Goal: Task Accomplishment & Management: Use online tool/utility

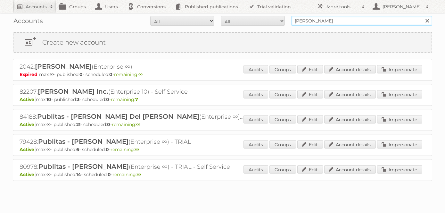
click at [301, 19] on input "[PERSON_NAME]" at bounding box center [362, 21] width 141 height 10
type input "el dorado"
click at [423, 16] on input "Search" at bounding box center [428, 21] width 10 height 10
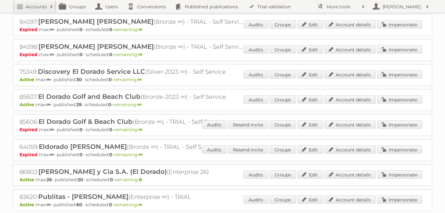
scroll to position [136, 0]
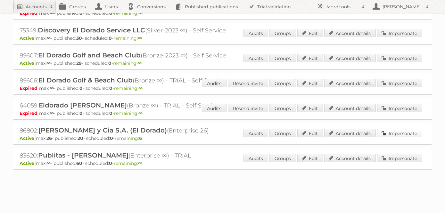
click at [404, 132] on link "Impersonate" at bounding box center [400, 133] width 45 height 8
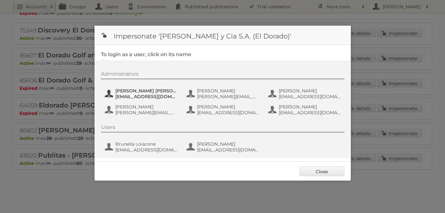
click at [151, 97] on span "acutinibrandi+eldorado@criteria.online" at bounding box center [146, 97] width 62 height 6
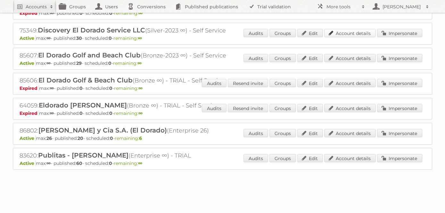
scroll to position [0, 0]
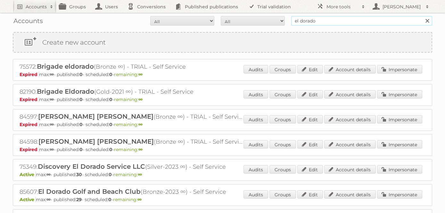
click at [349, 19] on input "el dorado" at bounding box center [362, 21] width 141 height 10
type input "del sol"
click at [423, 16] on input "Search" at bounding box center [428, 21] width 10 height 10
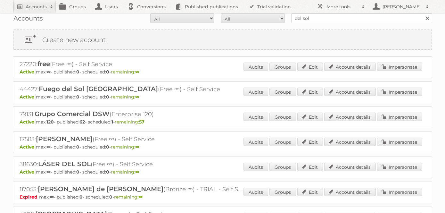
scroll to position [3, 0]
click at [391, 115] on link "Impersonate" at bounding box center [400, 116] width 45 height 8
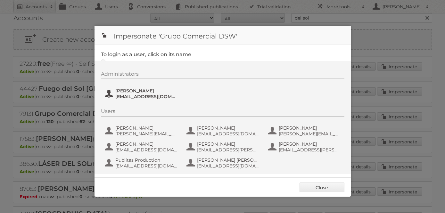
click at [146, 93] on span "Antonio Pedrazzini" at bounding box center [146, 91] width 62 height 6
